Goal: Task Accomplishment & Management: Use online tool/utility

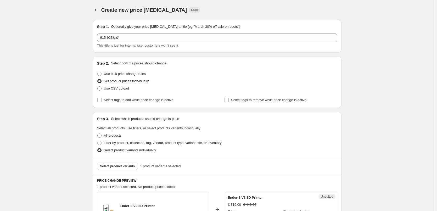
scroll to position [112, 0]
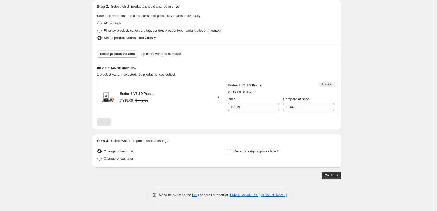
drag, startPoint x: 365, startPoint y: 155, endPoint x: 362, endPoint y: 153, distance: 3.8
click at [365, 154] on div "Create new price [MEDICAL_DATA]. This page is ready Create new price [MEDICAL_D…" at bounding box center [217, 49] width 434 height 323
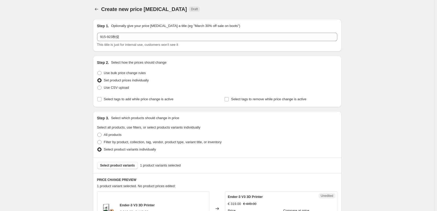
scroll to position [0, 0]
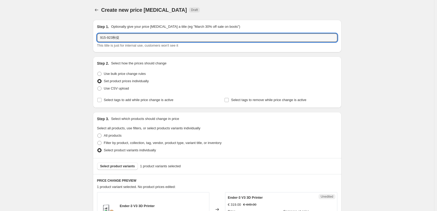
drag, startPoint x: 125, startPoint y: 37, endPoint x: 69, endPoint y: 38, distance: 56.8
click at [69, 38] on div "Create new price [MEDICAL_DATA]. This page is ready Create new price [MEDICAL_D…" at bounding box center [217, 161] width 434 height 323
click at [98, 8] on icon "Price change jobs" at bounding box center [96, 9] width 5 height 5
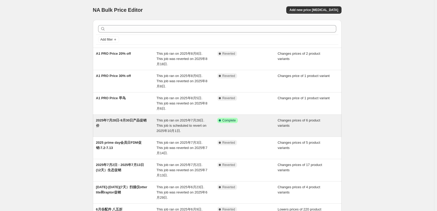
click at [131, 120] on span "2025年7月28日-9月30日产品促销价" at bounding box center [121, 122] width 51 height 9
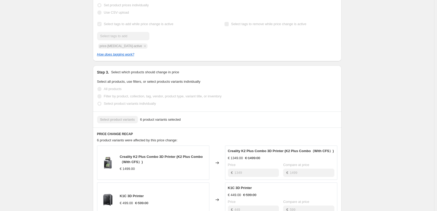
scroll to position [157, 0]
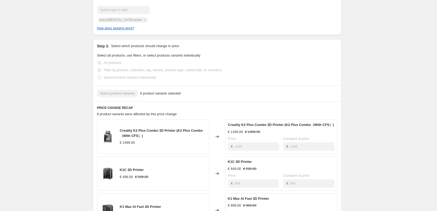
click at [142, 113] on span "6 product variants were affected by this price change:" at bounding box center [137, 114] width 81 height 4
click at [147, 114] on span "6 product variants were affected by this price change:" at bounding box center [137, 114] width 81 height 4
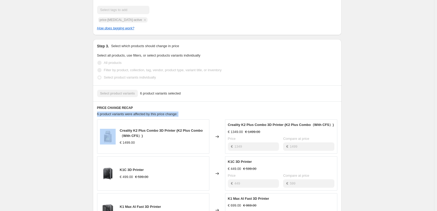
click at [147, 114] on span "6 product variants were affected by this price change:" at bounding box center [137, 114] width 81 height 4
click at [71, 155] on div "2025年7月28日-9月30日产品促销价. This page is ready 2025年7月28日-9月30日产品促销价 Success Complet…" at bounding box center [217, 141] width 434 height 596
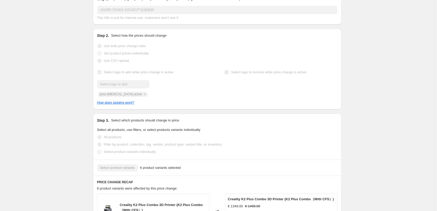
scroll to position [0, 0]
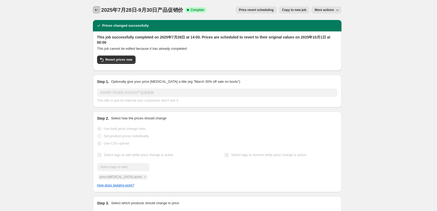
click at [97, 10] on icon "Price change jobs" at bounding box center [96, 9] width 5 height 5
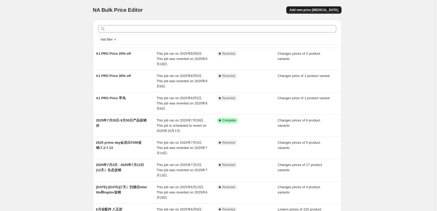
click at [315, 9] on span "Add new price [MEDICAL_DATA]" at bounding box center [313, 10] width 49 height 4
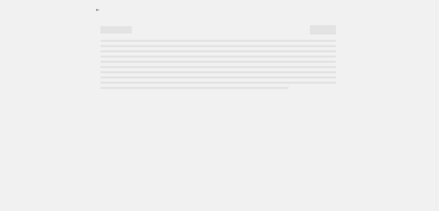
select select "percentage"
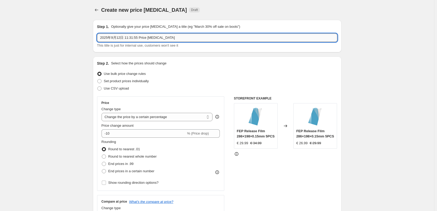
click at [173, 36] on input "2025年9月12日 11:31:55 Price [MEDICAL_DATA]" at bounding box center [217, 37] width 240 height 8
paste input "915-923秋促"
type input "915-923秋促"
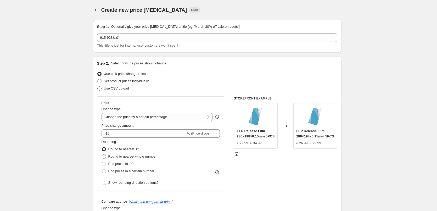
drag, startPoint x: 115, startPoint y: 80, endPoint x: 131, endPoint y: 91, distance: 19.1
click at [115, 80] on span "Set product prices individually" at bounding box center [126, 81] width 45 height 4
click at [98, 79] on input "Set product prices individually" at bounding box center [97, 79] width 0 height 0
radio input "true"
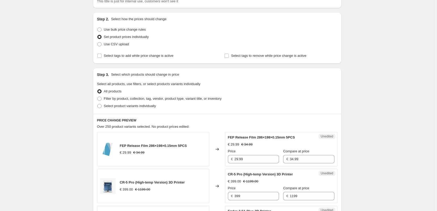
scroll to position [52, 0]
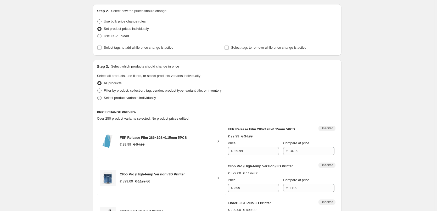
click at [150, 98] on span "Select product variants individually" at bounding box center [130, 98] width 52 height 4
click at [98, 96] on input "Select product variants individually" at bounding box center [97, 96] width 0 height 0
radio input "true"
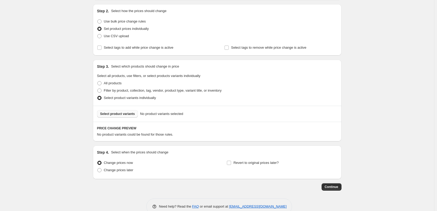
click at [129, 115] on span "Select product variants" at bounding box center [117, 114] width 35 height 4
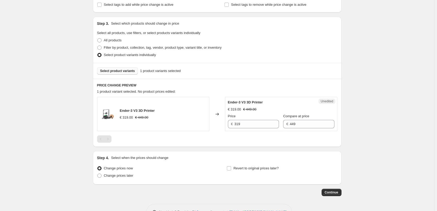
scroll to position [105, 0]
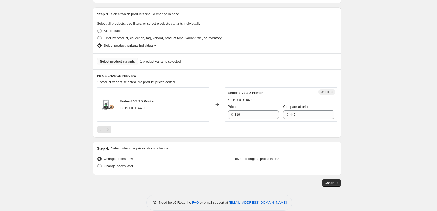
click at [124, 63] on span "Select product variants" at bounding box center [117, 61] width 35 height 4
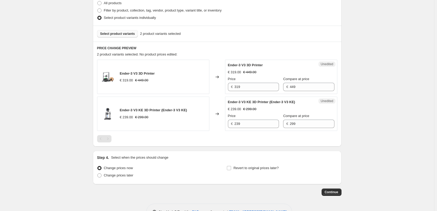
scroll to position [123, 0]
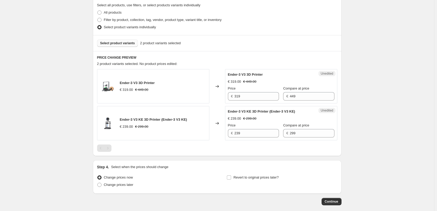
click at [113, 43] on span "Select product variants" at bounding box center [117, 43] width 35 height 4
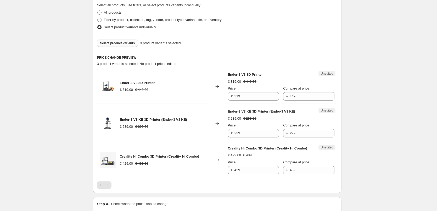
click at [109, 42] on span "Select product variants" at bounding box center [117, 43] width 35 height 4
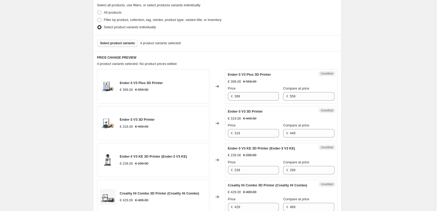
click at [109, 42] on span "Select product variants" at bounding box center [117, 43] width 35 height 4
click at [117, 42] on span "Select product variants" at bounding box center [117, 43] width 35 height 4
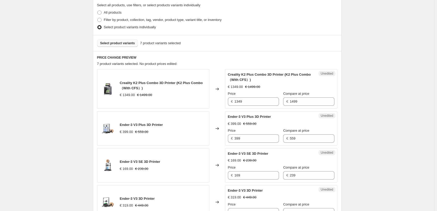
click at [125, 44] on span "Select product variants" at bounding box center [117, 43] width 35 height 4
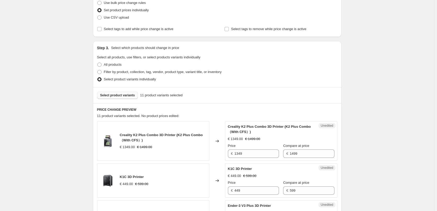
scroll to position [71, 0]
click at [115, 93] on button "Select product variants" at bounding box center [117, 95] width 41 height 7
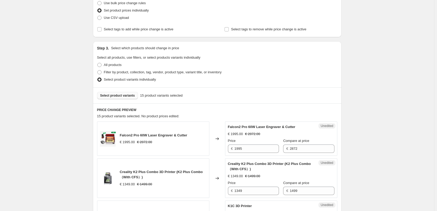
click at [119, 95] on span "Select product variants" at bounding box center [117, 95] width 35 height 4
click at [116, 96] on span "Select product variants" at bounding box center [117, 95] width 35 height 4
click at [111, 98] on button "Select product variants" at bounding box center [117, 95] width 41 height 7
click at [126, 96] on span "Select product variants" at bounding box center [117, 95] width 35 height 4
click at [119, 96] on span "Select product variants" at bounding box center [117, 95] width 35 height 4
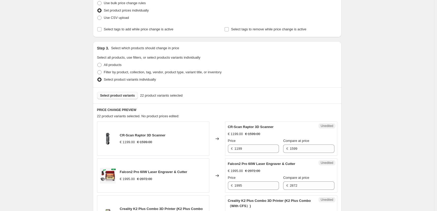
click at [115, 95] on span "Select product variants" at bounding box center [117, 95] width 35 height 4
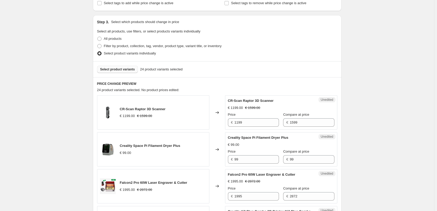
scroll to position [123, 0]
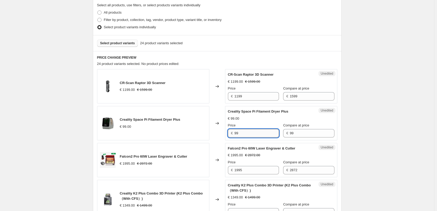
click at [246, 131] on input "99" at bounding box center [256, 133] width 44 height 8
type input "9"
type input "84"
click at [217, 100] on div "Changed to" at bounding box center [217, 86] width 16 height 34
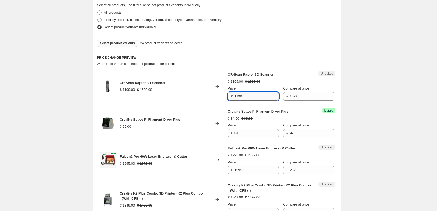
click at [250, 95] on input "1199" at bounding box center [256, 96] width 44 height 8
type input "1099"
click at [261, 170] on input "1995" at bounding box center [256, 170] width 44 height 8
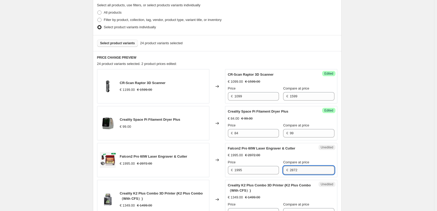
click at [307, 170] on input "2872" at bounding box center [312, 170] width 44 height 8
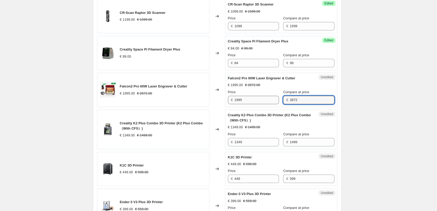
scroll to position [228, 0]
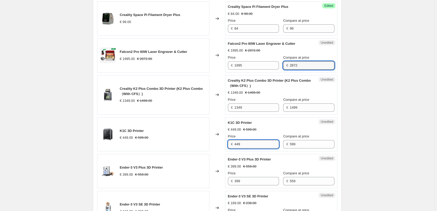
click at [250, 146] on input "449" at bounding box center [256, 144] width 44 height 8
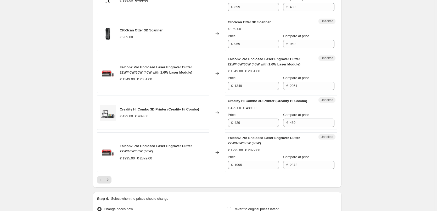
scroll to position [829, 0]
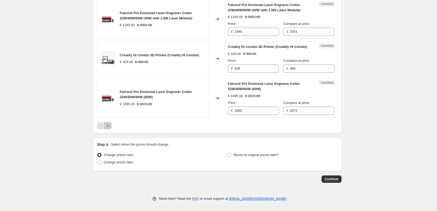
click at [109, 125] on icon "Next" at bounding box center [107, 125] width 5 height 5
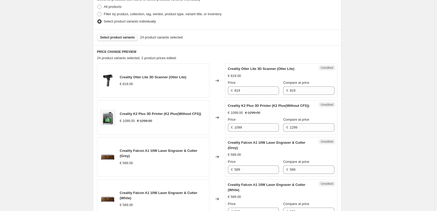
scroll to position [181, 0]
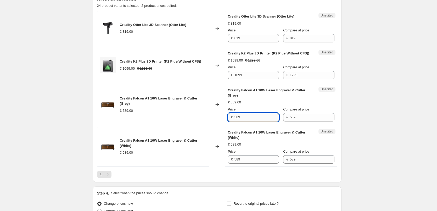
click at [247, 116] on input "589" at bounding box center [256, 117] width 44 height 8
drag, startPoint x: 246, startPoint y: 118, endPoint x: 219, endPoint y: 110, distance: 27.9
click at [218, 111] on div "Creality Falcon A1 10W Laser Engraver & Cutter (Grey) € 589.00 Changed to Unedi…" at bounding box center [217, 104] width 240 height 39
type input "539"
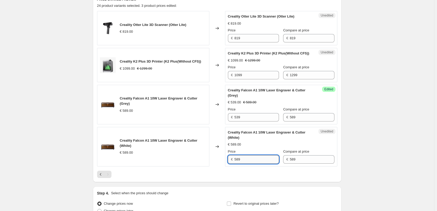
click at [246, 160] on input "589" at bounding box center [256, 159] width 44 height 8
type input "539"
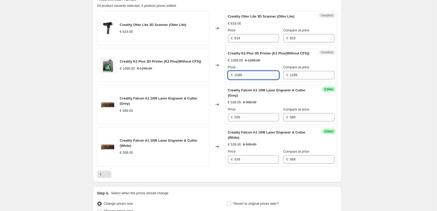
click at [262, 72] on input "1099" at bounding box center [256, 75] width 44 height 8
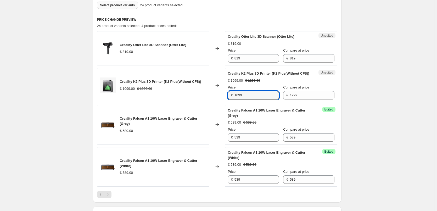
scroll to position [155, 0]
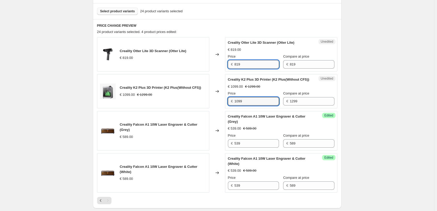
click at [251, 64] on input "819" at bounding box center [256, 64] width 44 height 8
click at [248, 65] on input "819" at bounding box center [256, 64] width 44 height 8
type input "8"
type input "755"
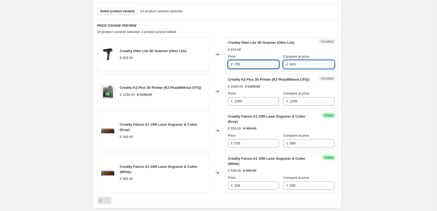
click at [308, 64] on input "819" at bounding box center [312, 64] width 44 height 8
type input "8"
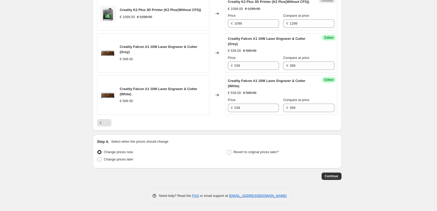
scroll to position [233, 0]
type input "969"
click at [102, 123] on icon "Previous" at bounding box center [100, 121] width 5 height 5
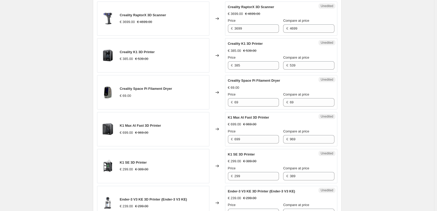
scroll to position [495, 0]
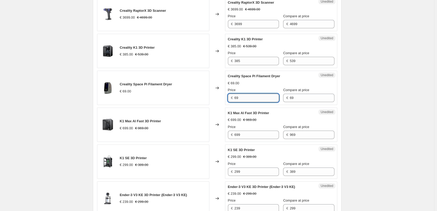
click at [251, 97] on input "69" at bounding box center [256, 98] width 44 height 8
type input "6"
type input "58"
click at [362, 125] on div "Create new price [MEDICAL_DATA]. This page is ready Create new price [MEDICAL_D…" at bounding box center [217, 27] width 434 height 1044
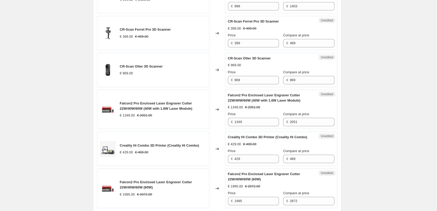
scroll to position [730, 0]
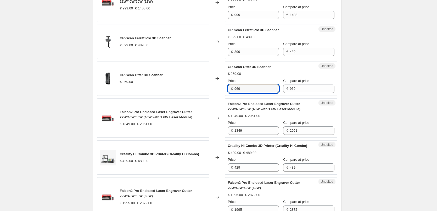
drag, startPoint x: 247, startPoint y: 88, endPoint x: 217, endPoint y: 87, distance: 30.3
click at [217, 87] on div "CR-Scan Otter 3D Scanner € 969.00 Changed to Unedited CR-Scan Otter 3D Scanner …" at bounding box center [217, 78] width 240 height 34
type input "775"
click at [261, 52] on input "399" at bounding box center [256, 52] width 44 height 8
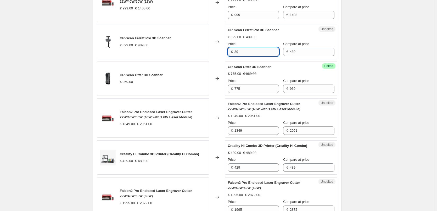
type input "3"
type input "309"
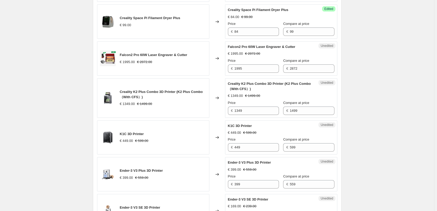
scroll to position [233, 0]
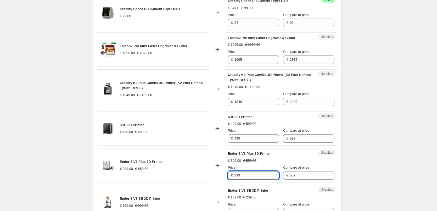
click at [257, 174] on input "399" at bounding box center [256, 175] width 44 height 8
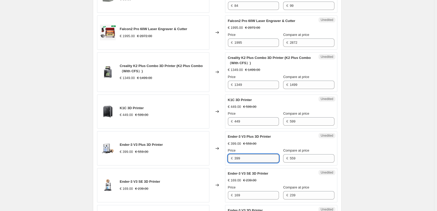
scroll to position [259, 0]
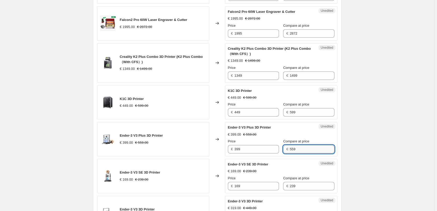
click at [303, 149] on input "559" at bounding box center [312, 149] width 44 height 8
type input "519"
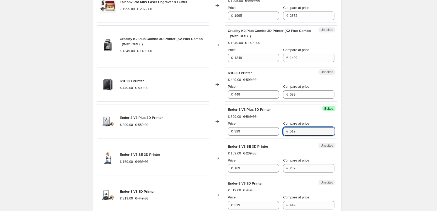
scroll to position [286, 0]
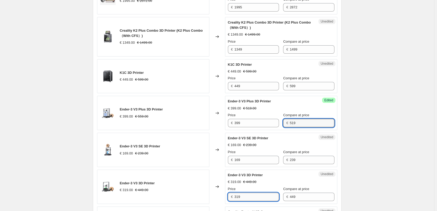
click at [252, 197] on input "319" at bounding box center [256, 196] width 44 height 8
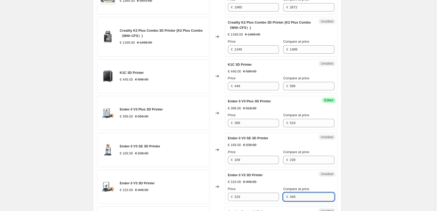
click at [309, 197] on input "449" at bounding box center [312, 196] width 44 height 8
type input "419"
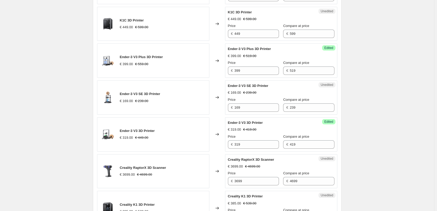
scroll to position [364, 0]
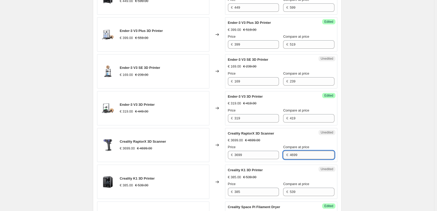
click at [306, 155] on input "4699" at bounding box center [312, 155] width 44 height 8
click at [409, 174] on div "Create new price [MEDICAL_DATA]. This page is ready Create new price [MEDICAL_D…" at bounding box center [217, 158] width 434 height 1044
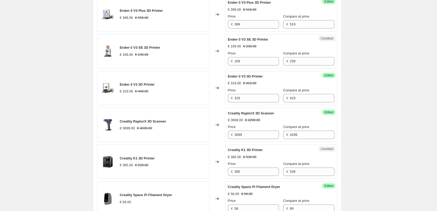
scroll to position [390, 0]
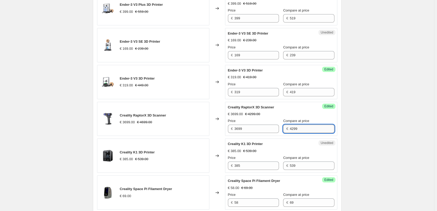
click at [307, 127] on input "4299" at bounding box center [312, 128] width 44 height 8
type input "4299"
click at [370, 168] on div "Create new price [MEDICAL_DATA]. This page is ready Create new price [MEDICAL_D…" at bounding box center [217, 132] width 434 height 1044
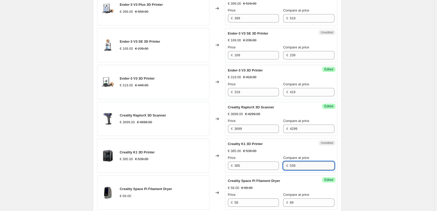
click at [305, 165] on input "539" at bounding box center [312, 165] width 44 height 8
type input "5"
type input "639"
click at [377, 161] on div "Create new price [MEDICAL_DATA]. This page is ready Create new price [MEDICAL_D…" at bounding box center [217, 132] width 434 height 1044
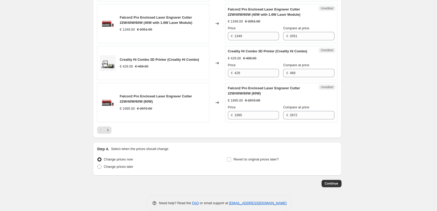
scroll to position [833, 0]
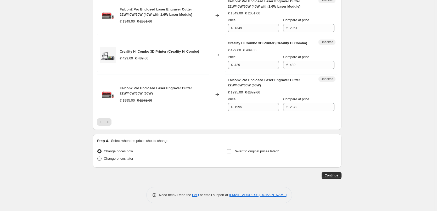
click at [131, 160] on span "Change prices later" at bounding box center [119, 158] width 30 height 4
click at [98, 157] on input "Change prices later" at bounding box center [97, 156] width 0 height 0
radio input "true"
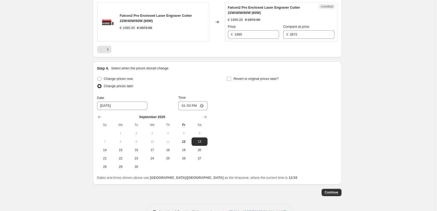
scroll to position [911, 0]
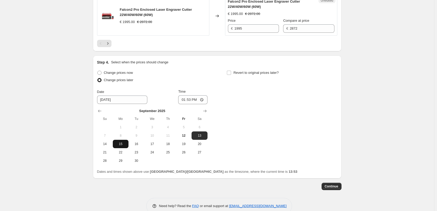
click at [123, 144] on span "15" at bounding box center [121, 144] width 12 height 4
type input "[DATE]"
click at [192, 100] on input "13:53" at bounding box center [192, 99] width 29 height 9
click at [189, 100] on input "03:53" at bounding box center [192, 99] width 29 height 9
type input "06:00"
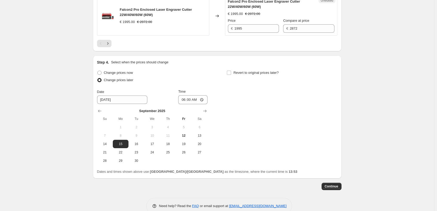
click at [274, 130] on div "Change prices now Change prices later Date [DATE] Time 06:00 [DATE] Su Mo Tu We…" at bounding box center [217, 117] width 240 height 96
click at [233, 73] on label "Revert to original prices later?" at bounding box center [252, 72] width 52 height 7
click at [231, 73] on input "Revert to original prices later?" at bounding box center [229, 73] width 4 height 4
checkbox input "true"
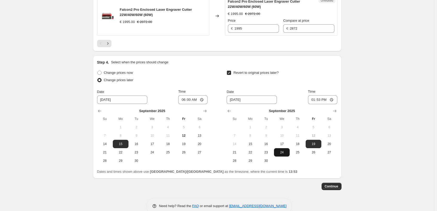
click at [282, 152] on span "24" at bounding box center [282, 152] width 12 height 4
type input "[DATE]"
click at [320, 100] on input "13:53" at bounding box center [322, 99] width 29 height 9
type input "06:00"
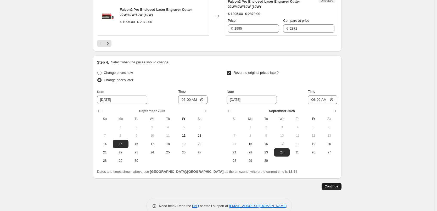
click at [335, 187] on span "Continue" at bounding box center [332, 186] width 14 height 4
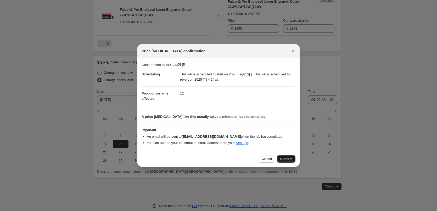
click at [285, 157] on span "Confirm" at bounding box center [286, 159] width 12 height 4
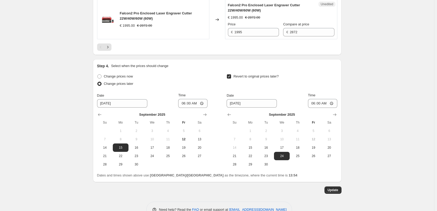
scroll to position [942, 0]
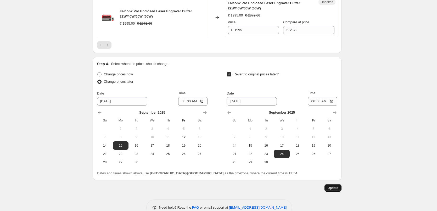
click at [332, 189] on span "Update" at bounding box center [332, 188] width 11 height 4
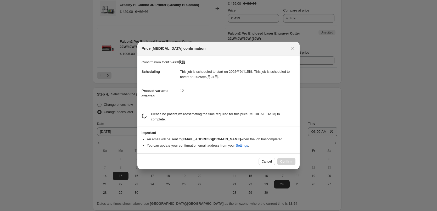
scroll to position [0, 0]
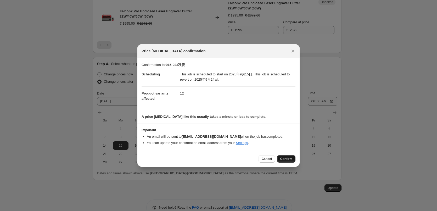
click at [284, 161] on button "Confirm" at bounding box center [286, 158] width 18 height 7
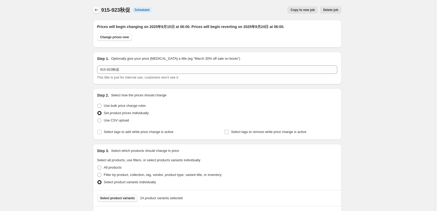
click at [97, 8] on icon "Price change jobs" at bounding box center [96, 9] width 5 height 5
